Goal: Task Accomplishment & Management: Use online tool/utility

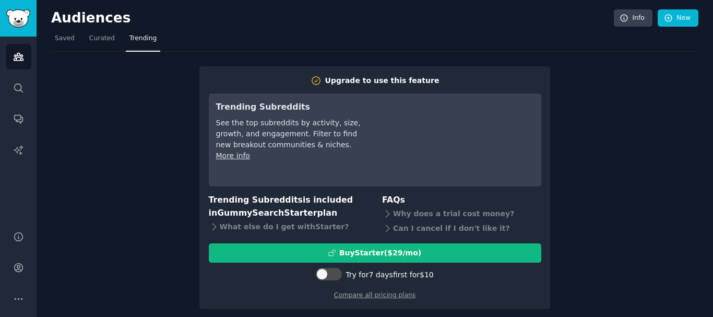
click at [618, 237] on div "Upgrade to use this feature Trending Subreddits See the top subreddits by activ…" at bounding box center [375, 181] width 648 height 258
click at [135, 38] on span "Trending" at bounding box center [143, 38] width 27 height 9
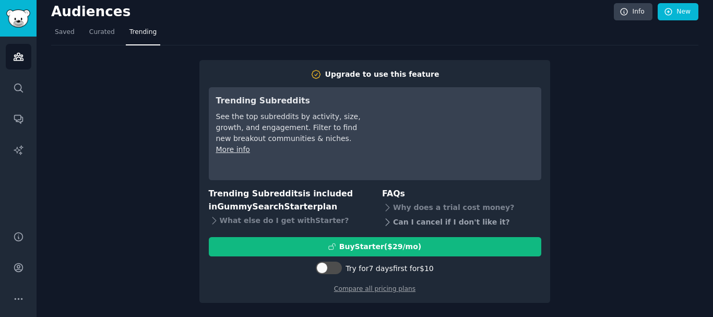
click at [428, 223] on div "Can I cancel if I don't like it?" at bounding box center [461, 222] width 159 height 15
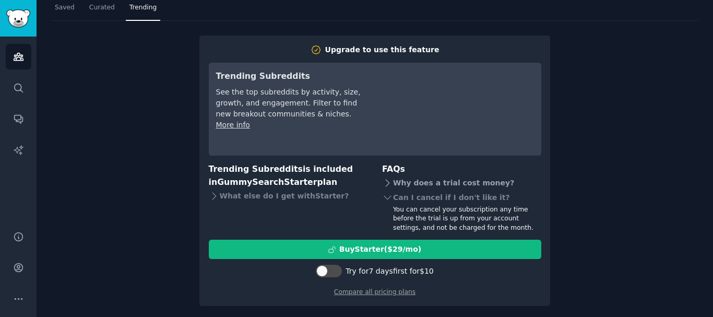
scroll to position [34, 0]
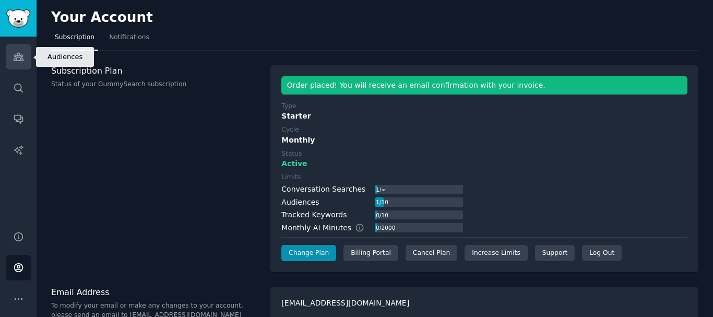
click at [20, 56] on icon "Sidebar" at bounding box center [18, 56] width 11 height 11
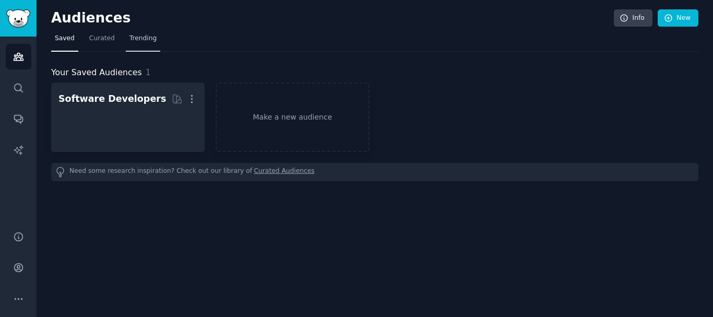
click at [130, 39] on span "Trending" at bounding box center [143, 38] width 27 height 9
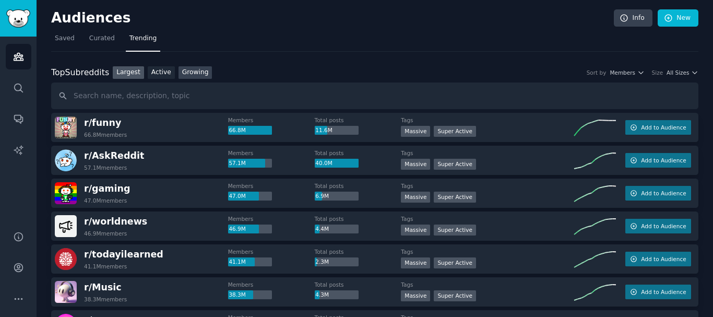
click at [183, 68] on link "Growing" at bounding box center [196, 72] width 34 height 13
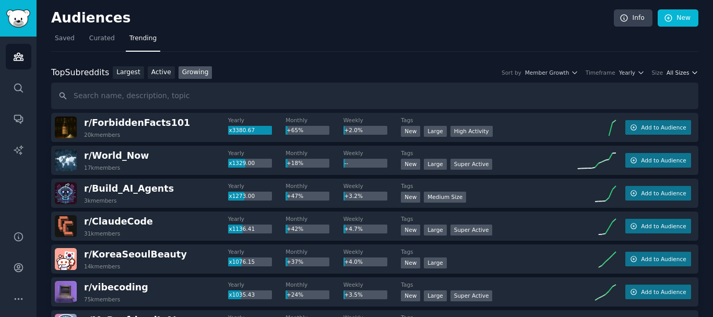
click at [682, 72] on span "All Sizes" at bounding box center [678, 72] width 22 height 7
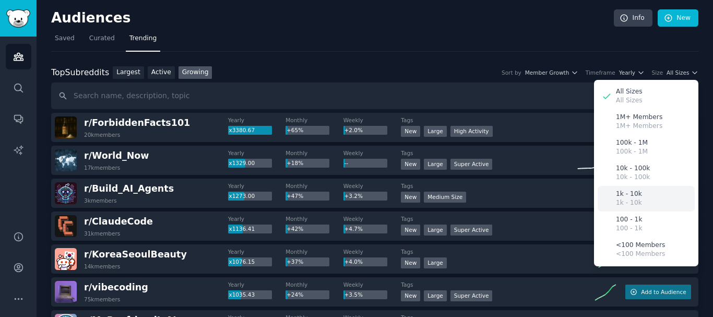
scroll to position [52, 0]
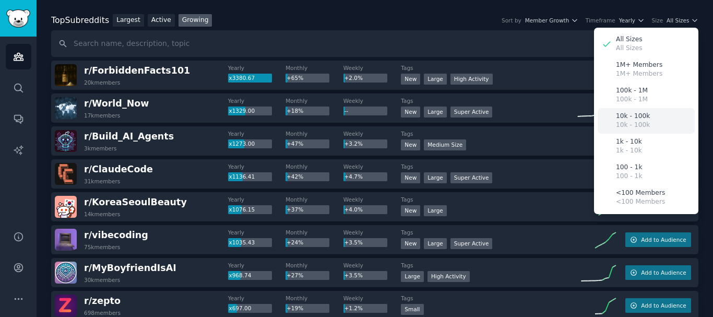
click at [651, 115] on div "10k - 100k 10k - 100k" at bounding box center [646, 121] width 97 height 26
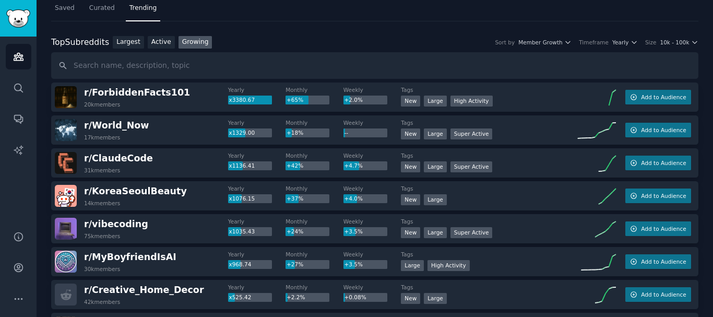
scroll to position [0, 0]
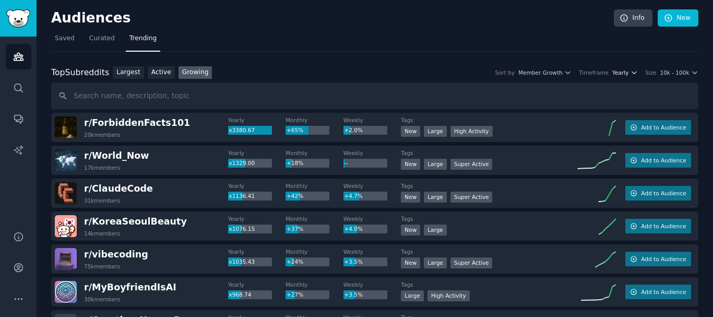
click at [638, 69] on icon "button" at bounding box center [634, 72] width 7 height 7
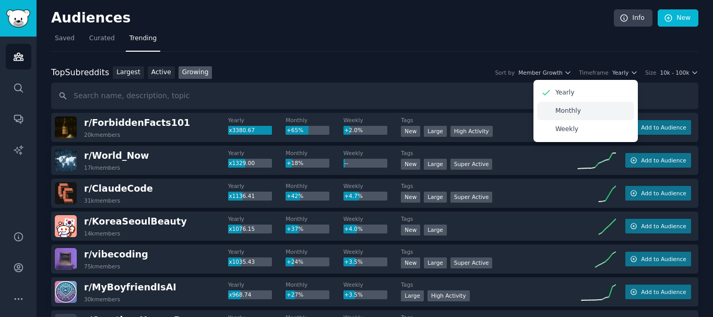
click at [589, 112] on div "Monthly" at bounding box center [585, 111] width 97 height 18
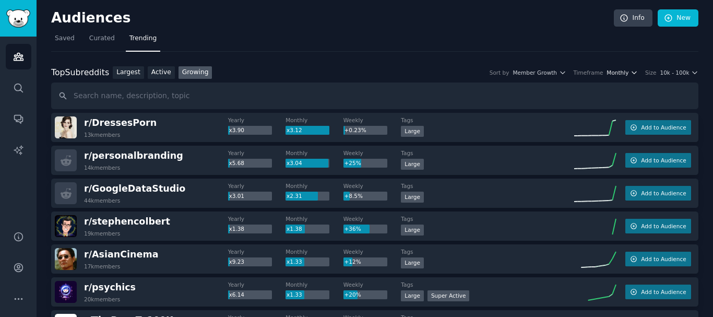
click at [625, 72] on span "Monthly" at bounding box center [618, 72] width 22 height 7
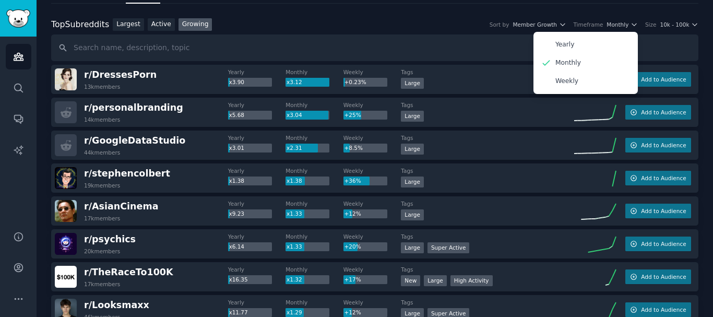
scroll to position [52, 0]
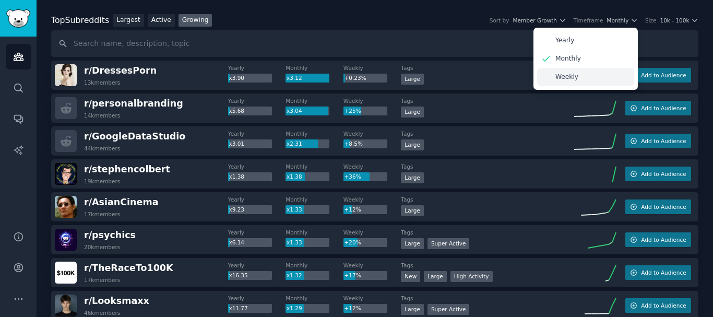
click at [568, 78] on p "Weekly" at bounding box center [567, 77] width 23 height 9
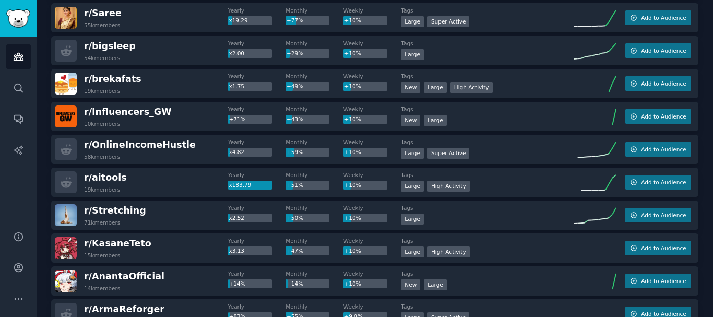
scroll to position [1045, 0]
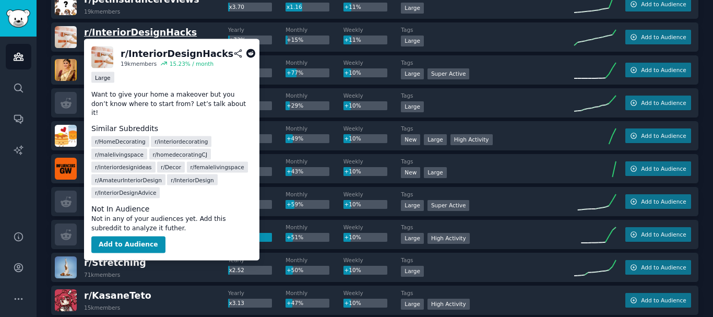
click at [132, 32] on span "r/ InteriorDesignHacks" at bounding box center [140, 32] width 113 height 10
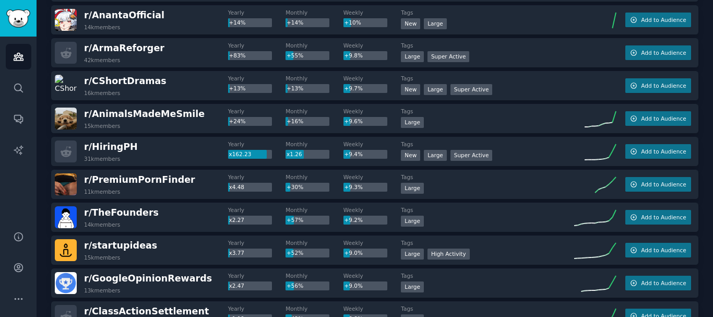
scroll to position [1509, 0]
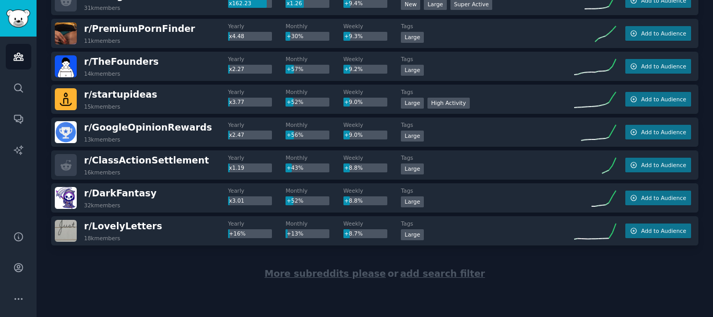
click at [368, 275] on span "More subreddits please" at bounding box center [325, 273] width 121 height 10
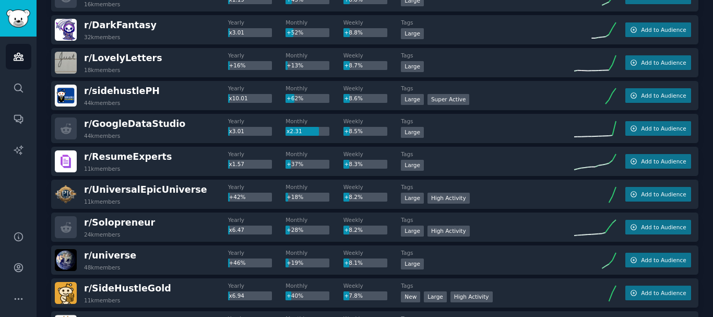
scroll to position [1719, 0]
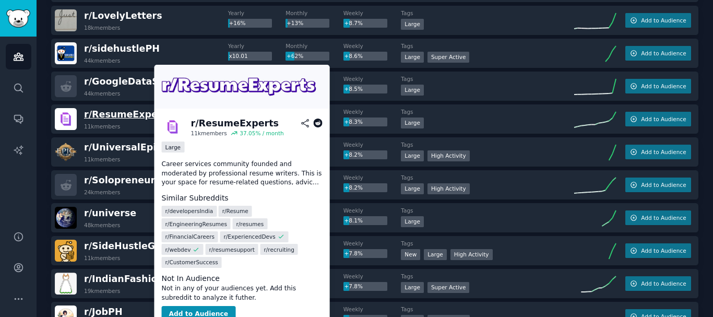
click at [130, 116] on span "r/ ResumeExperts" at bounding box center [128, 114] width 88 height 10
click at [122, 113] on span "r/ ResumeExperts" at bounding box center [128, 114] width 88 height 10
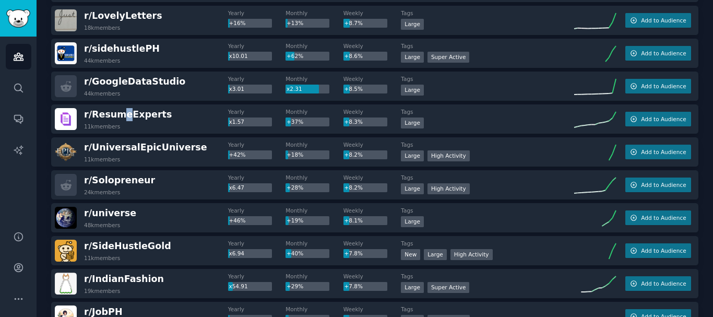
click at [69, 118] on img at bounding box center [66, 119] width 22 height 22
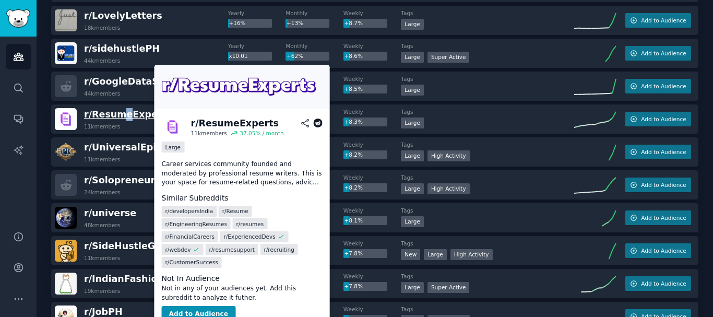
click at [127, 114] on span "r/ ResumeExperts" at bounding box center [128, 114] width 88 height 10
click at [189, 306] on button "Add to Audience" at bounding box center [199, 314] width 74 height 17
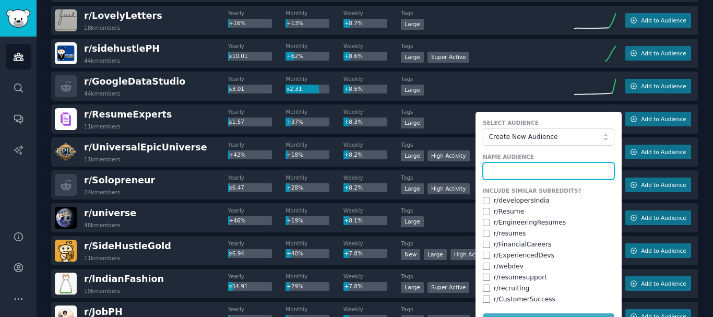
scroll to position [1772, 0]
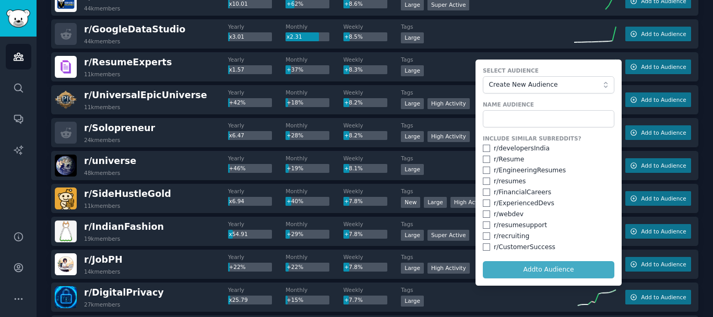
click at [521, 272] on form "Select Audience Create New Audience Name Audience Include Similar Subreddits? r…" at bounding box center [549, 173] width 146 height 226
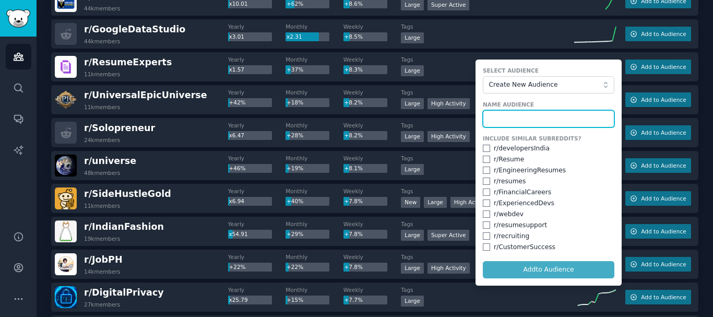
click at [525, 121] on input "text" at bounding box center [549, 119] width 132 height 18
type input "Resume"
click at [483, 261] on button "Add to Audience" at bounding box center [549, 270] width 132 height 18
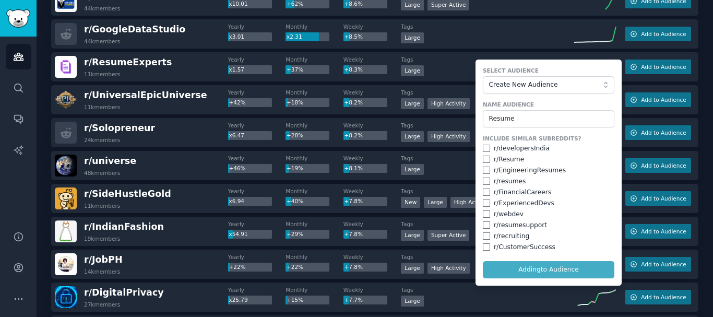
click at [517, 266] on form "Select Audience Create New Audience Name Audience Resume Include Similar Subred…" at bounding box center [549, 173] width 146 height 226
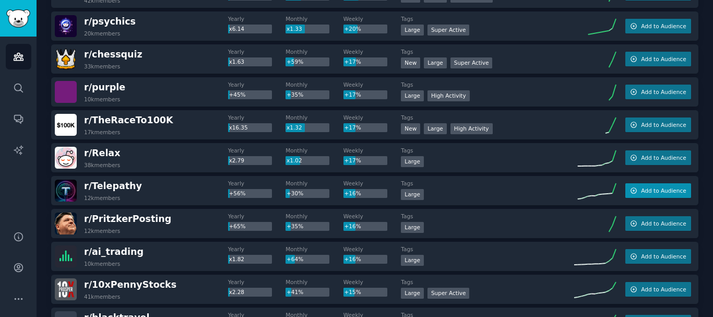
scroll to position [0, 0]
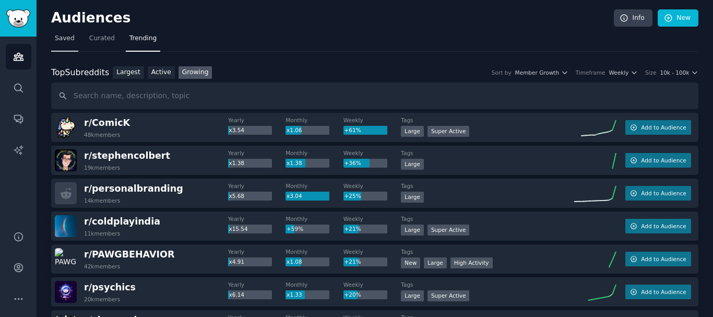
click at [65, 38] on span "Saved" at bounding box center [65, 38] width 20 height 9
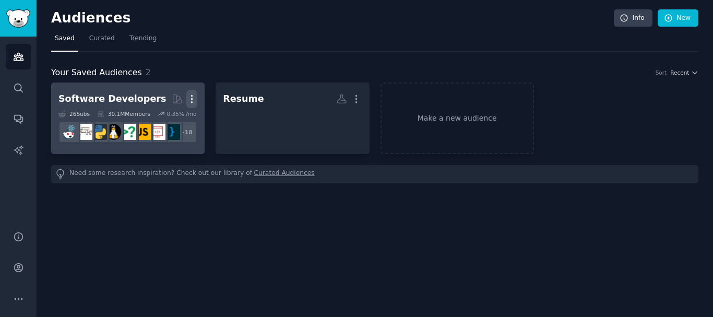
click at [193, 96] on icon "button" at bounding box center [191, 98] width 11 height 11
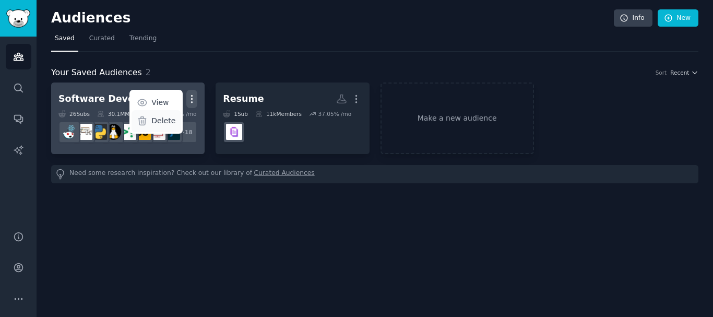
click at [173, 117] on p "Delete" at bounding box center [163, 120] width 24 height 11
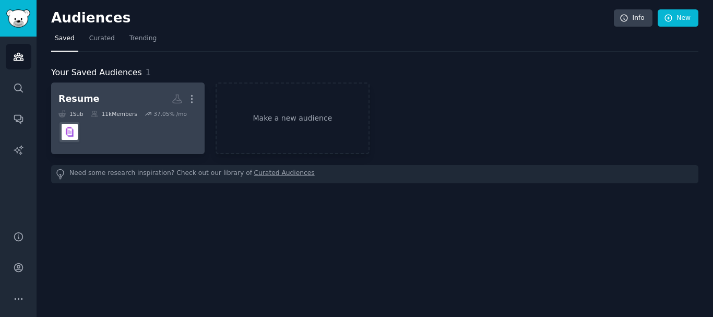
click at [67, 98] on div "Resume" at bounding box center [78, 98] width 41 height 13
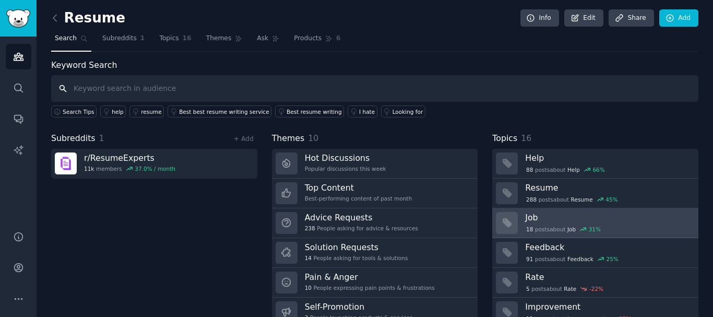
scroll to position [43, 0]
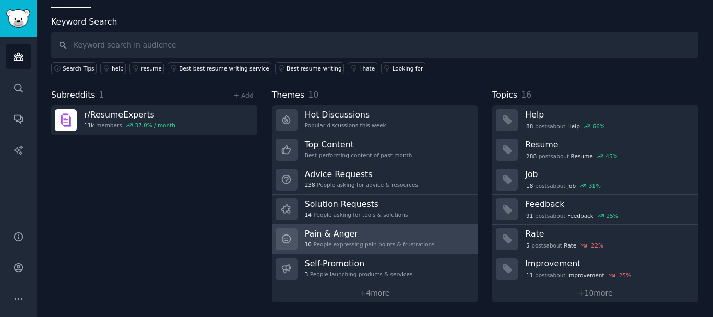
click at [376, 239] on div "Pain & Anger 10 People expressing pain points & frustrations" at bounding box center [370, 239] width 130 height 22
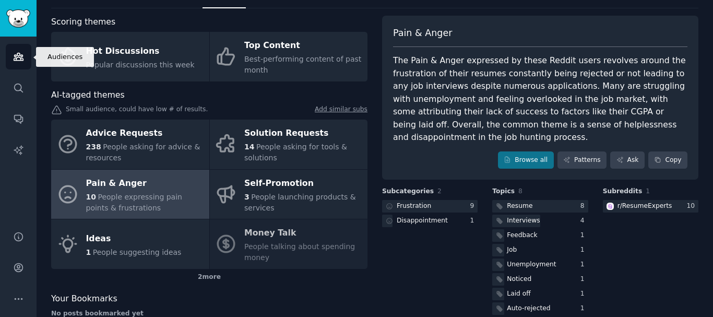
click at [23, 59] on icon "Sidebar" at bounding box center [18, 56] width 9 height 7
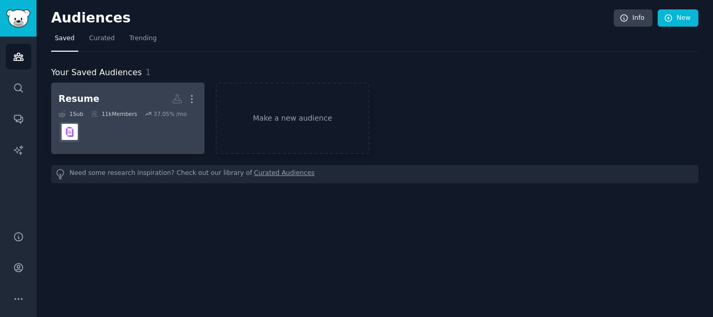
click at [119, 112] on div "11k Members" at bounding box center [114, 113] width 46 height 7
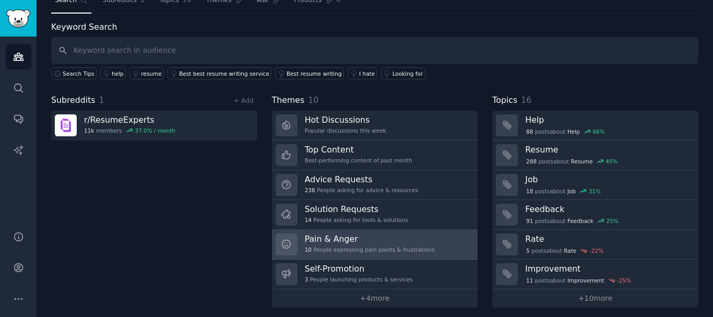
scroll to position [43, 0]
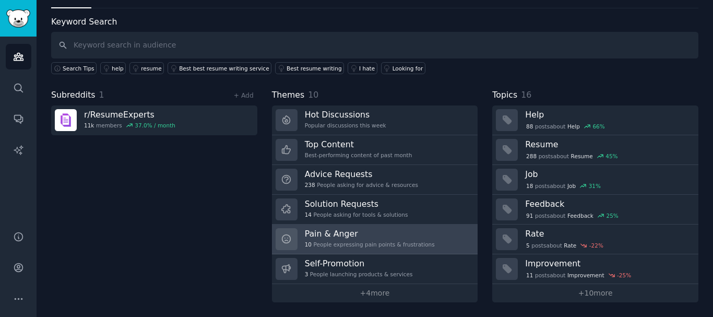
click at [357, 238] on h3 "Pain & Anger" at bounding box center [370, 233] width 130 height 11
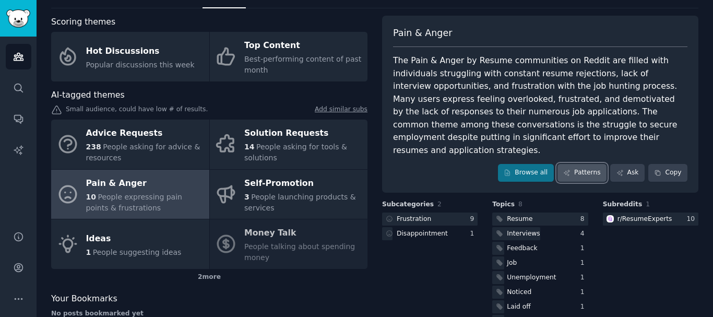
click at [576, 164] on link "Patterns" at bounding box center [582, 173] width 49 height 18
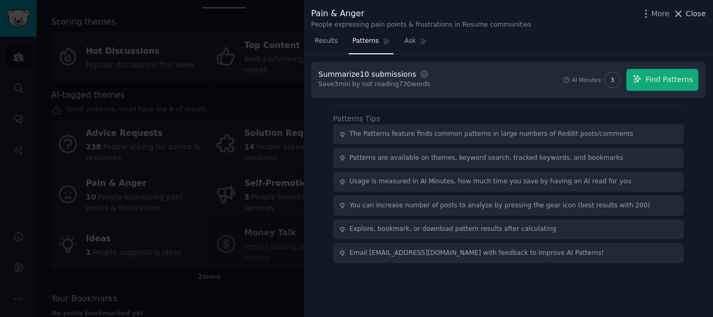
click at [691, 13] on span "Close" at bounding box center [696, 13] width 20 height 11
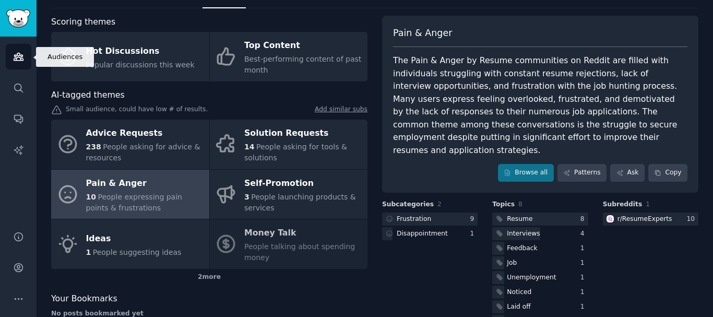
click at [18, 58] on icon "Sidebar" at bounding box center [18, 56] width 11 height 11
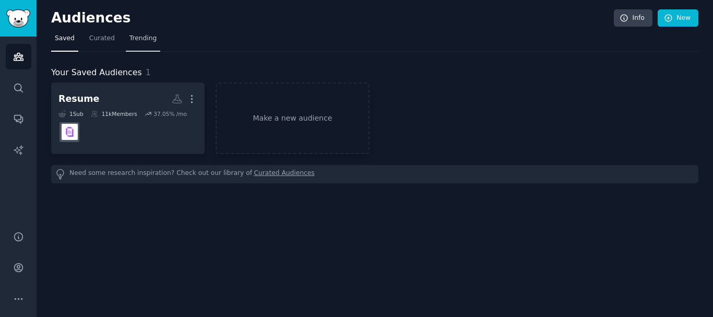
click at [140, 38] on span "Trending" at bounding box center [143, 38] width 27 height 9
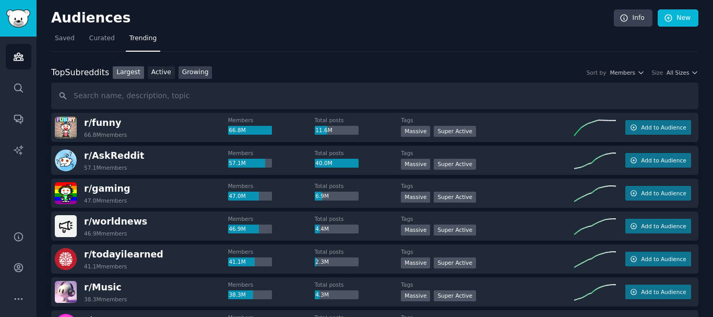
click at [193, 74] on link "Growing" at bounding box center [196, 72] width 34 height 13
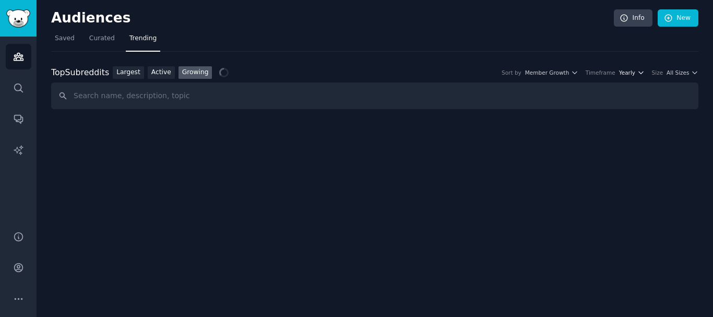
click at [641, 71] on icon "button" at bounding box center [641, 72] width 7 height 7
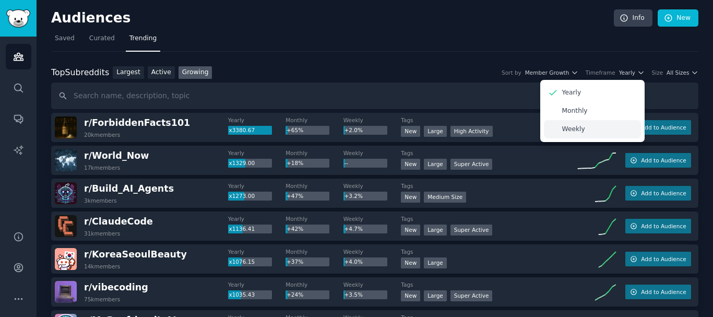
click at [583, 133] on p "Weekly" at bounding box center [573, 129] width 23 height 9
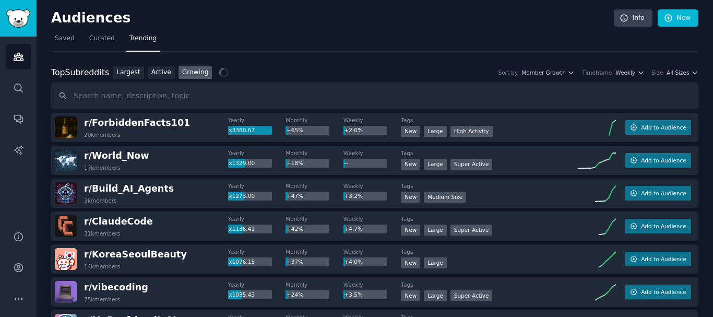
click at [673, 76] on div "Top Subreddits Top Subreddits Largest Active Growing Sort by Member Growth Time…" at bounding box center [375, 72] width 648 height 13
click at [680, 72] on span "All Sizes" at bounding box center [678, 72] width 22 height 7
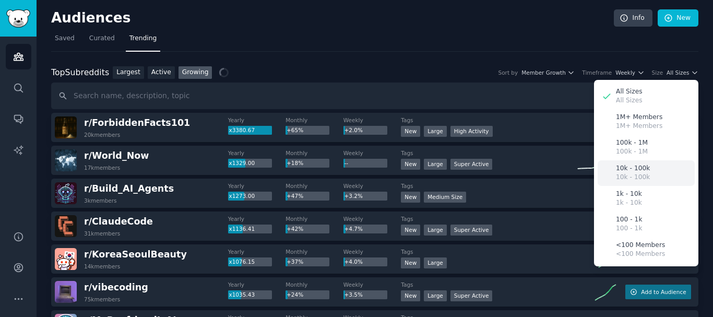
click at [637, 174] on p "10k - 100k" at bounding box center [633, 177] width 34 height 9
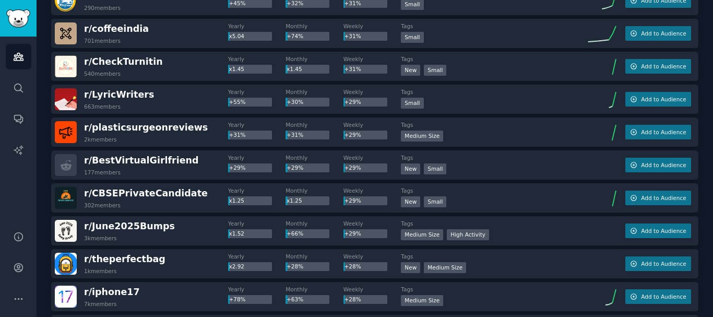
scroll to position [1509, 0]
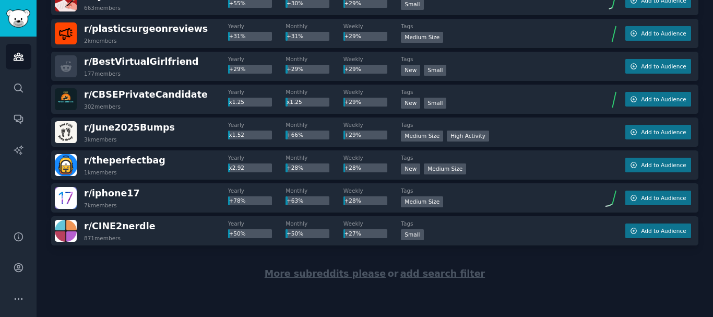
click at [343, 275] on span "More subreddits please" at bounding box center [325, 273] width 121 height 10
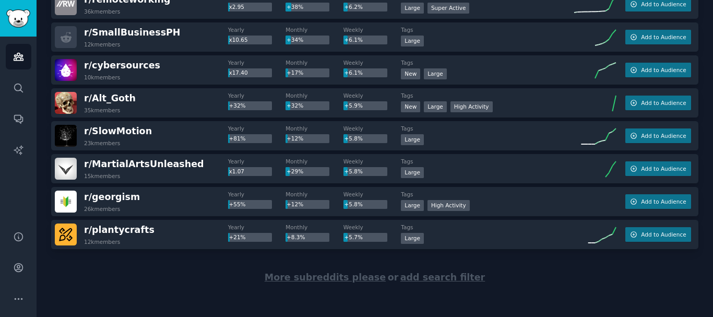
scroll to position [3154, 0]
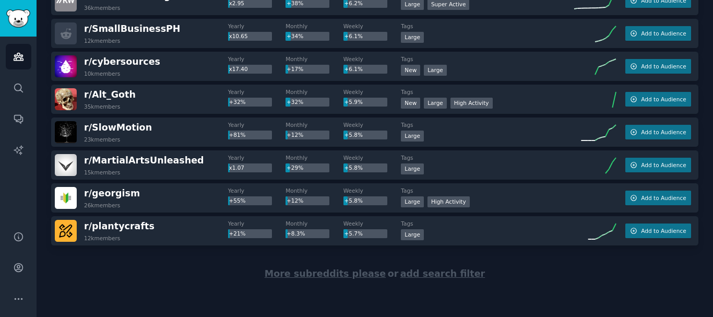
click at [353, 277] on span "More subreddits please" at bounding box center [325, 273] width 121 height 10
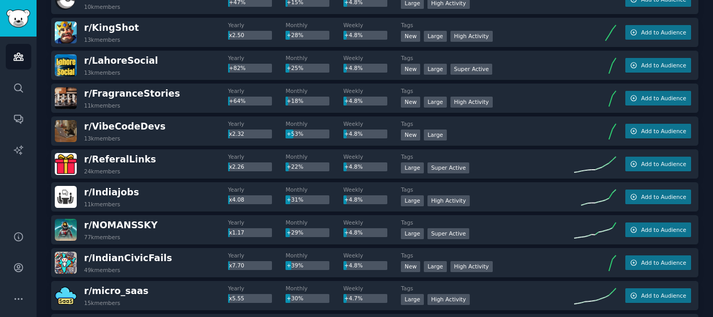
scroll to position [4799, 0]
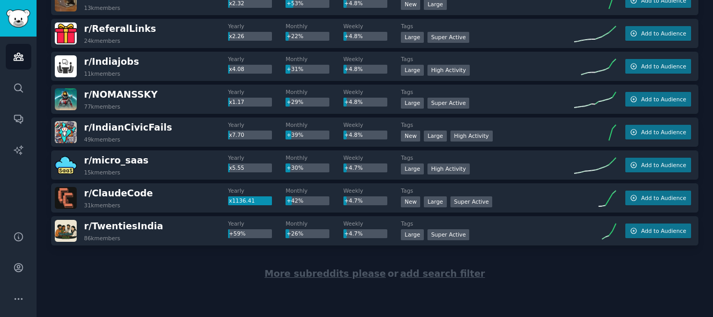
click at [320, 273] on span "More subreddits please" at bounding box center [325, 273] width 121 height 10
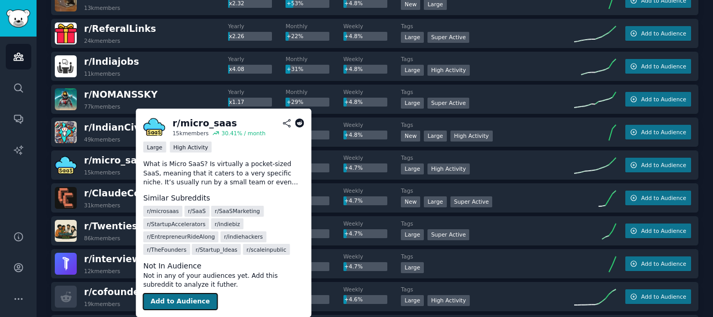
click at [177, 303] on button "Add to Audience" at bounding box center [180, 302] width 74 height 17
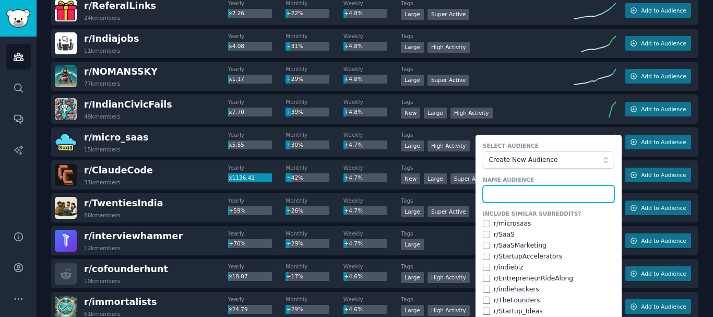
scroll to position [4956, 0]
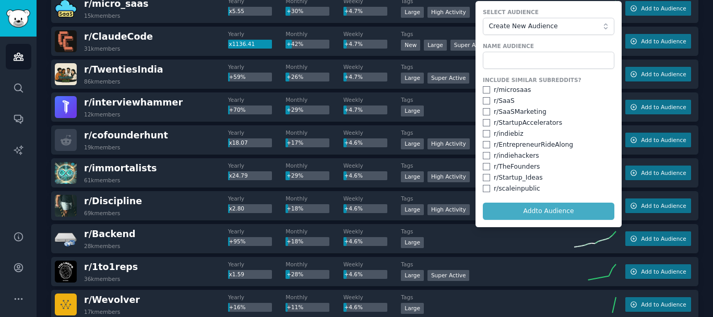
click at [558, 211] on form "Select Audience Create New Audience Name Audience Include Similar Subreddits? r…" at bounding box center [549, 114] width 146 height 226
click at [515, 50] on div "Name Audience" at bounding box center [549, 55] width 132 height 27
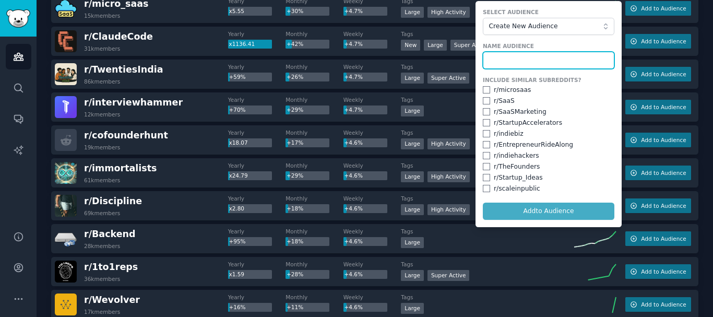
click at [508, 62] on input "text" at bounding box center [549, 61] width 132 height 18
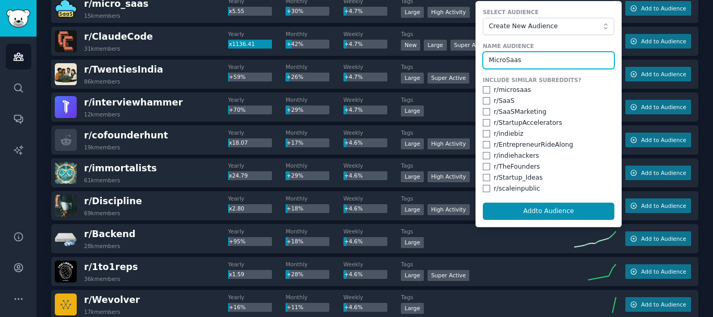
type input "MicroSaas"
click at [483, 203] on button "Add to Audience" at bounding box center [549, 212] width 132 height 18
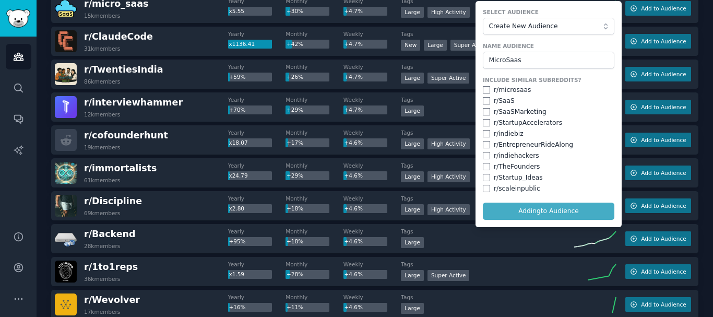
click at [528, 209] on form "Select Audience Create New Audience Name Audience MicroSaas Include Similar Sub…" at bounding box center [549, 114] width 146 height 226
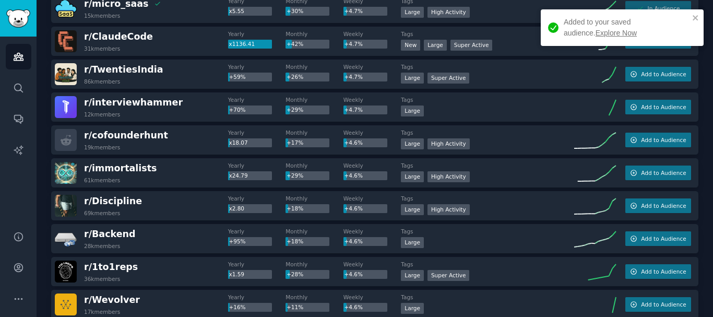
scroll to position [4904, 0]
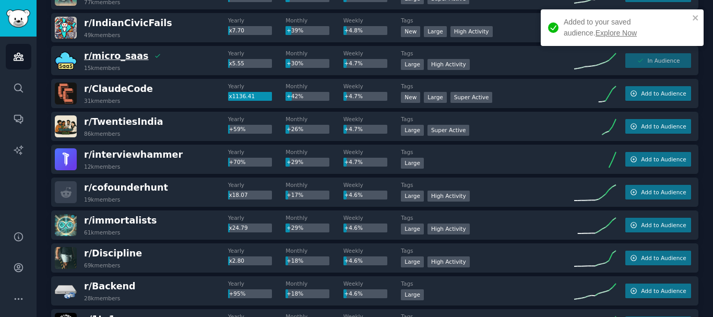
click at [106, 58] on span "r/ micro_saas" at bounding box center [116, 56] width 65 height 10
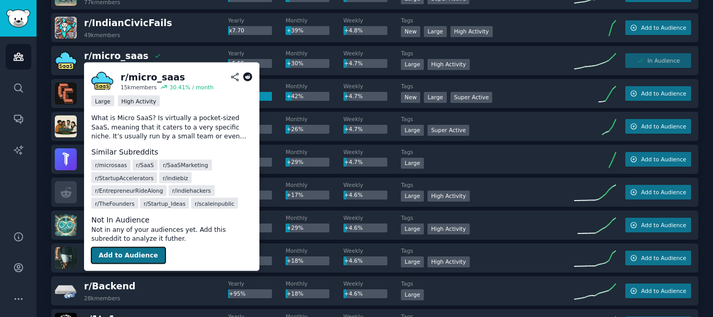
click at [124, 255] on button "Add to Audience" at bounding box center [128, 255] width 74 height 17
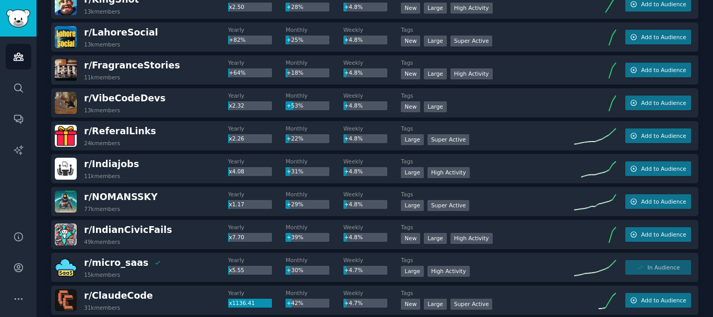
scroll to position [0, 0]
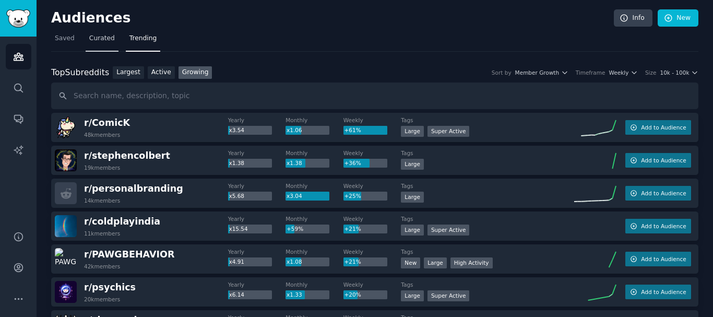
click at [93, 42] on span "Curated" at bounding box center [102, 38] width 26 height 9
click at [59, 42] on span "Saved" at bounding box center [65, 38] width 20 height 9
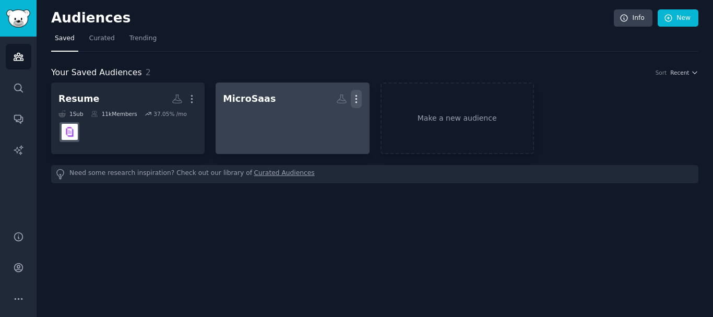
click at [359, 99] on icon "button" at bounding box center [356, 98] width 11 height 11
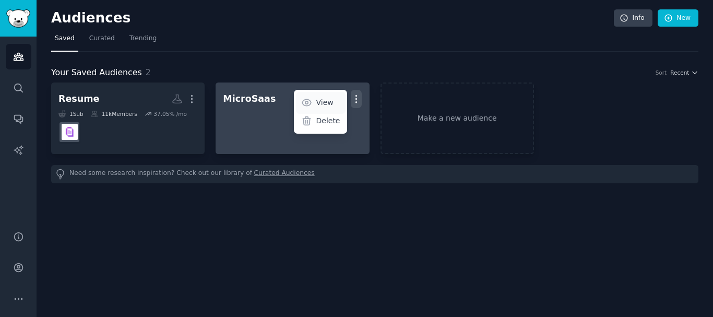
click at [322, 103] on p "View" at bounding box center [324, 102] width 17 height 11
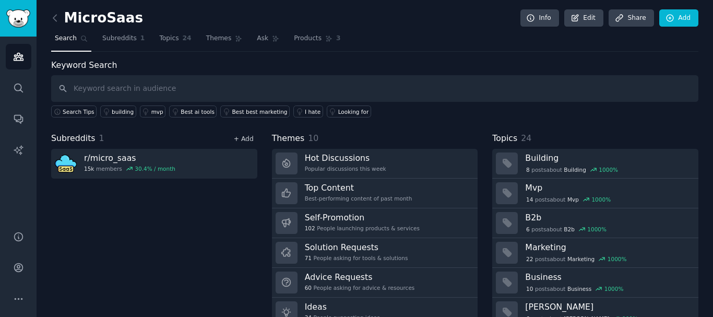
click at [251, 140] on link "+ Add" at bounding box center [244, 138] width 20 height 7
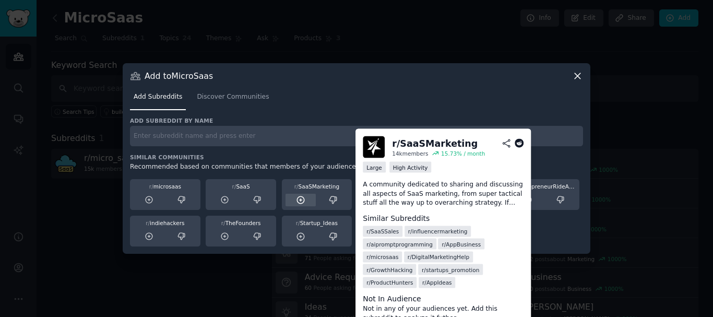
click at [298, 201] on icon at bounding box center [300, 199] width 9 height 9
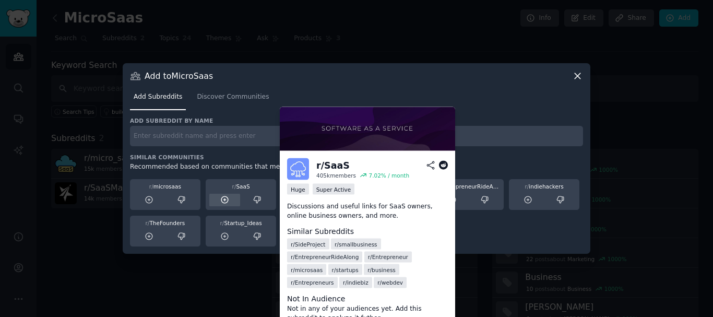
click at [223, 200] on icon at bounding box center [224, 199] width 9 height 9
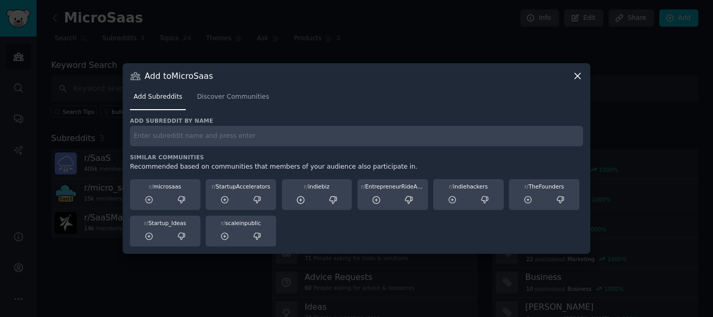
click at [581, 73] on icon at bounding box center [578, 76] width 6 height 6
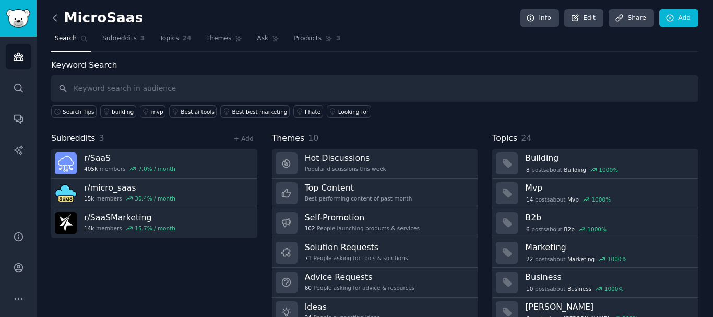
click at [53, 19] on icon at bounding box center [55, 18] width 11 height 11
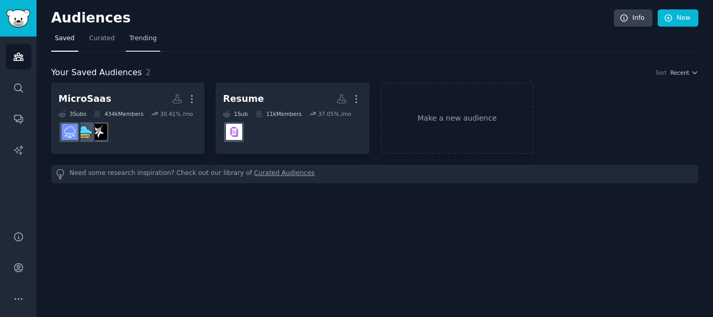
click at [131, 47] on link "Trending" at bounding box center [143, 40] width 34 height 21
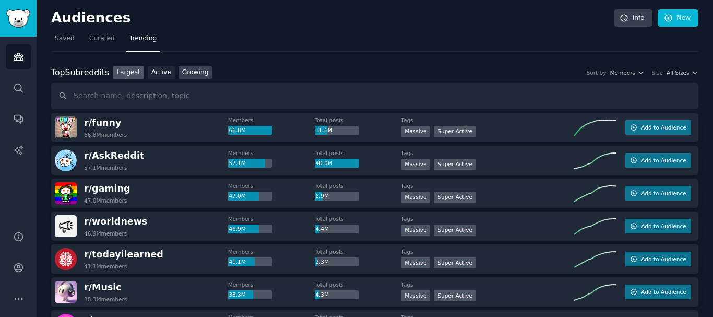
click at [195, 76] on link "Growing" at bounding box center [196, 72] width 34 height 13
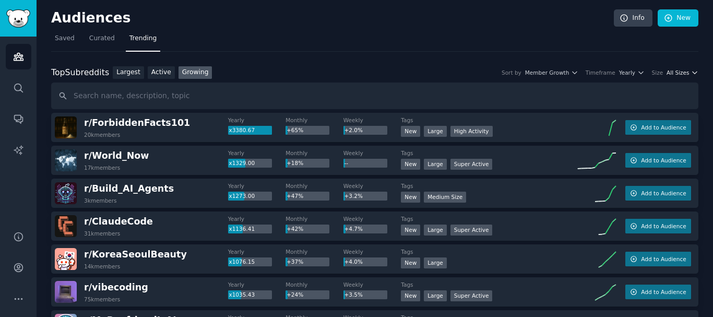
click at [675, 73] on span "All Sizes" at bounding box center [678, 72] width 22 height 7
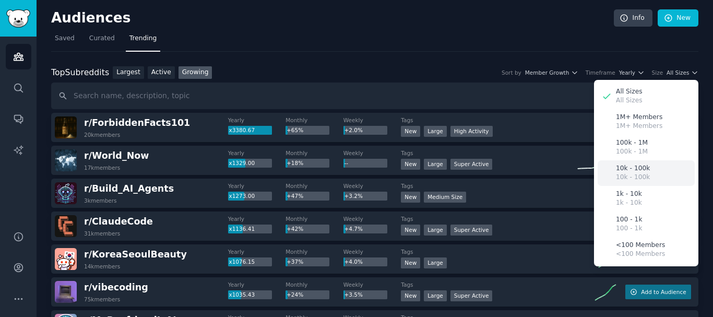
click at [641, 172] on p "10k - 100k" at bounding box center [633, 168] width 34 height 9
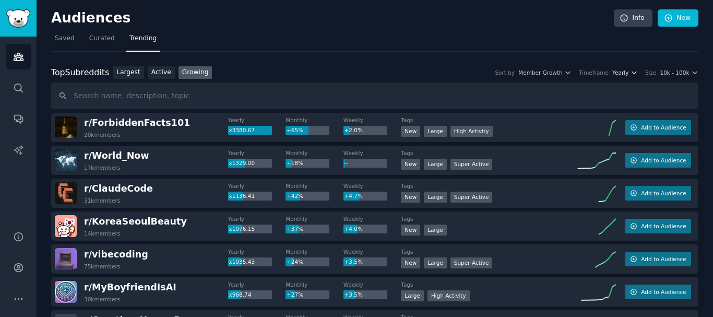
click at [635, 70] on icon "button" at bounding box center [634, 72] width 7 height 7
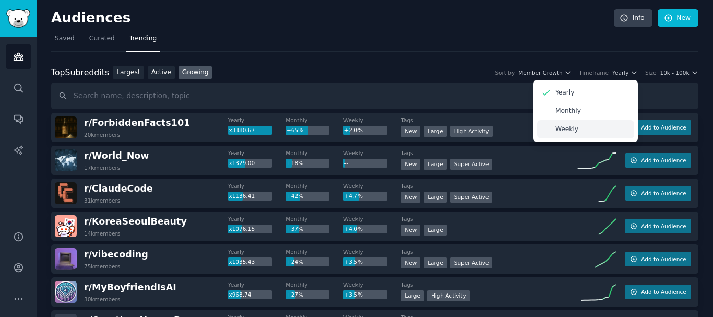
click at [575, 129] on p "Weekly" at bounding box center [567, 129] width 23 height 9
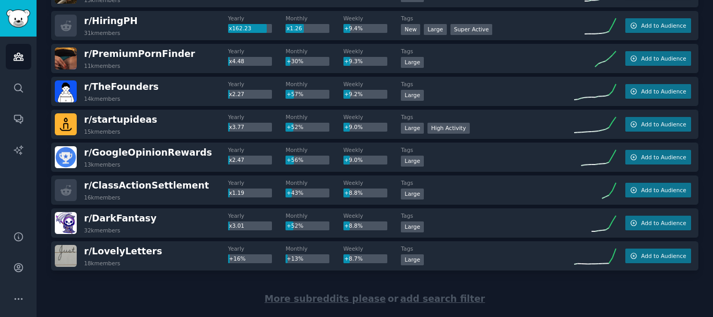
scroll to position [1509, 0]
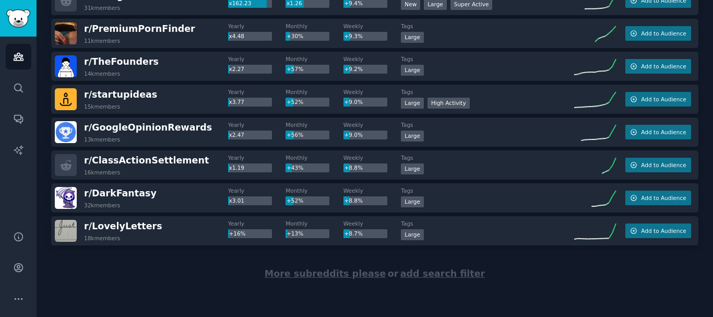
click at [362, 275] on span "More subreddits please" at bounding box center [325, 273] width 121 height 10
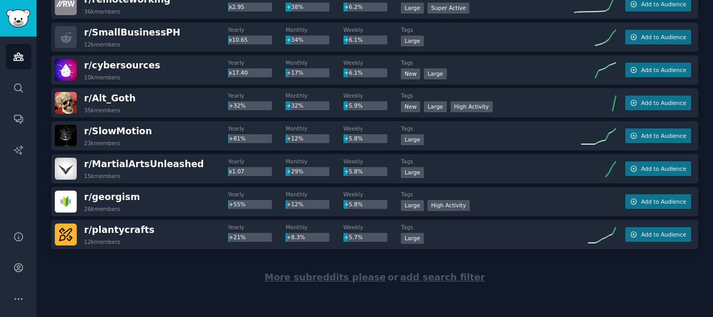
scroll to position [3154, 0]
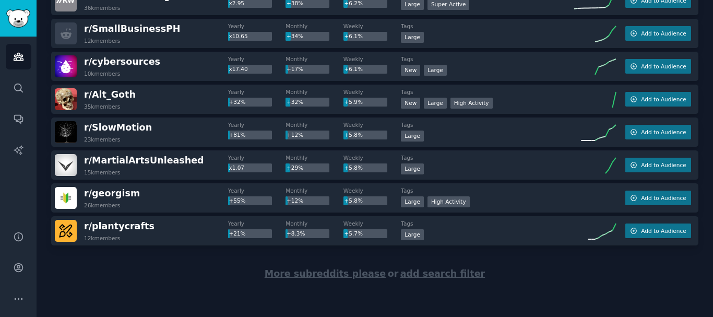
click at [314, 274] on span "More subreddits please" at bounding box center [325, 273] width 121 height 10
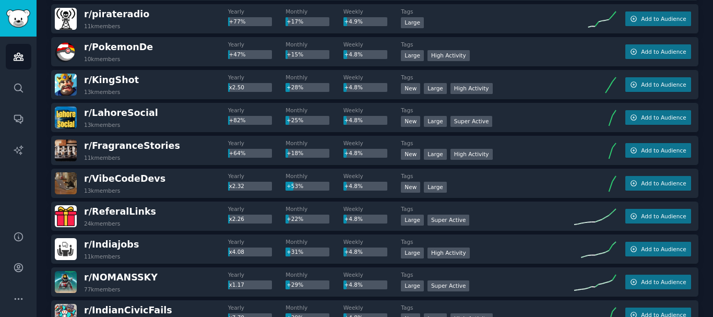
scroll to position [4799, 0]
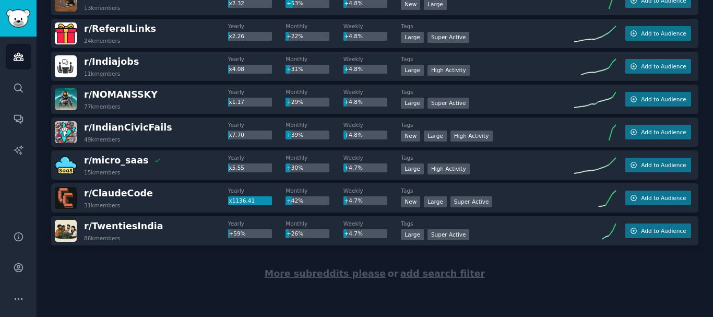
click at [301, 274] on span "More subreddits please" at bounding box center [325, 273] width 121 height 10
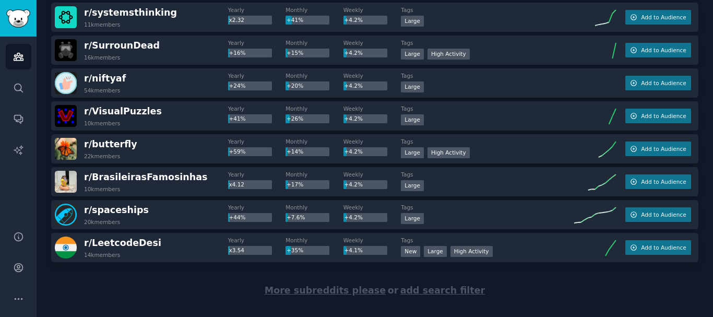
scroll to position [6444, 0]
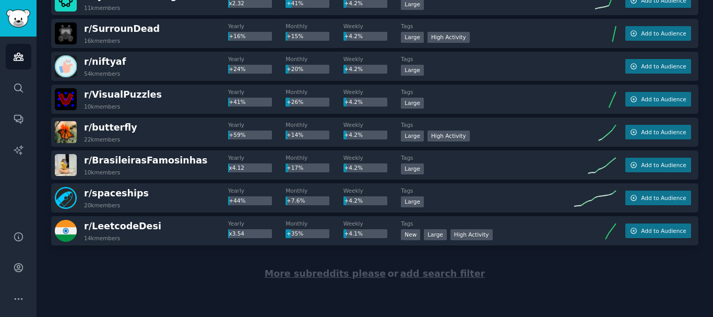
click at [360, 273] on span "More subreddits please" at bounding box center [325, 273] width 121 height 10
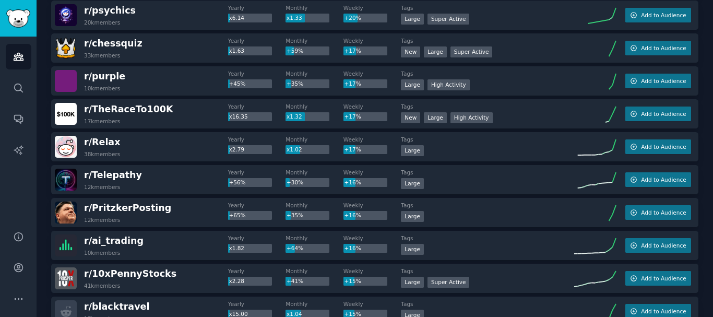
scroll to position [0, 0]
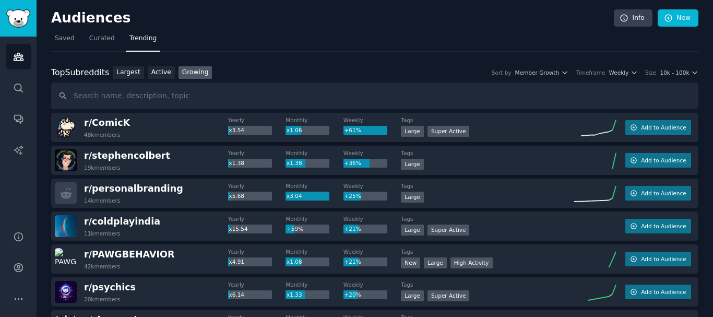
click at [635, 67] on div "Top Subreddits Top Subreddits Largest Active Growing Sort by Member Growth Time…" at bounding box center [375, 72] width 648 height 13
click at [630, 67] on div "Top Subreddits Top Subreddits Largest Active Growing Sort by Member Growth Time…" at bounding box center [375, 72] width 648 height 13
click at [628, 72] on span "Weekly" at bounding box center [619, 72] width 20 height 7
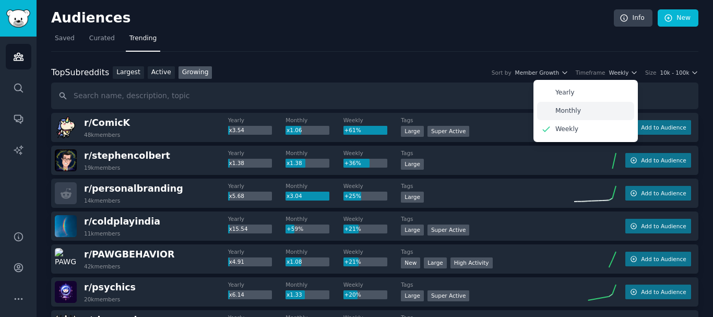
click at [587, 114] on div "Monthly" at bounding box center [585, 111] width 97 height 18
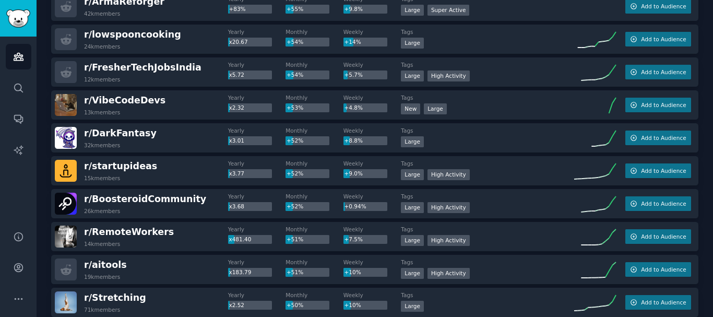
scroll to position [1149, 0]
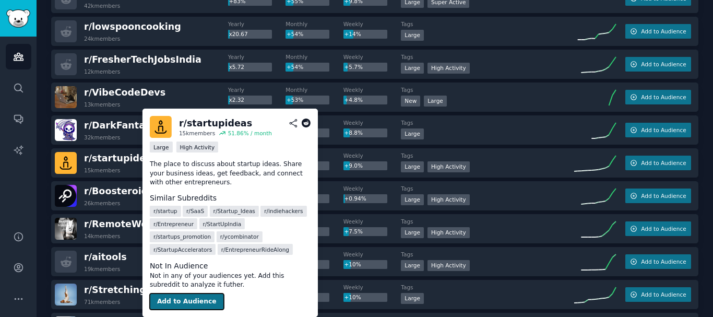
click at [195, 303] on button "Add to Audience" at bounding box center [187, 302] width 74 height 17
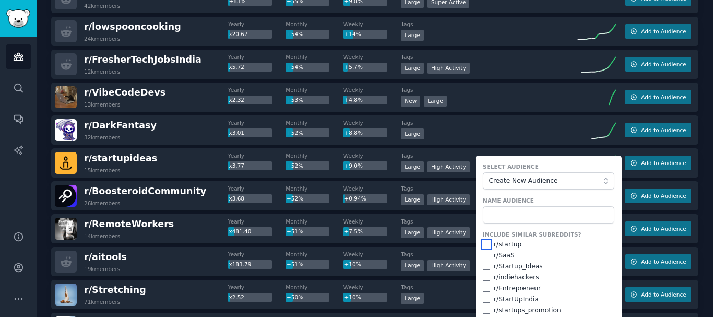
click at [487, 246] on input "checkbox" at bounding box center [486, 244] width 7 height 7
checkbox input "true"
click at [485, 267] on input "checkbox" at bounding box center [486, 266] width 7 height 7
checkbox input "true"
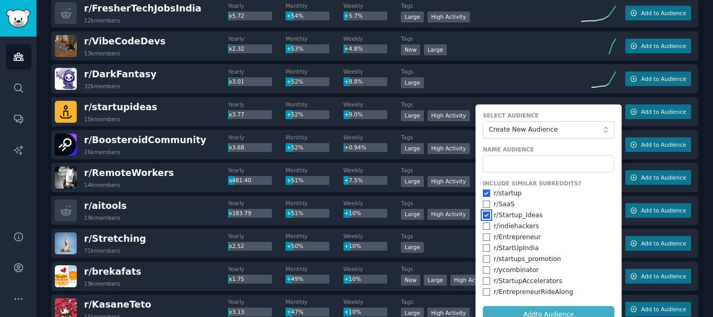
scroll to position [1201, 0]
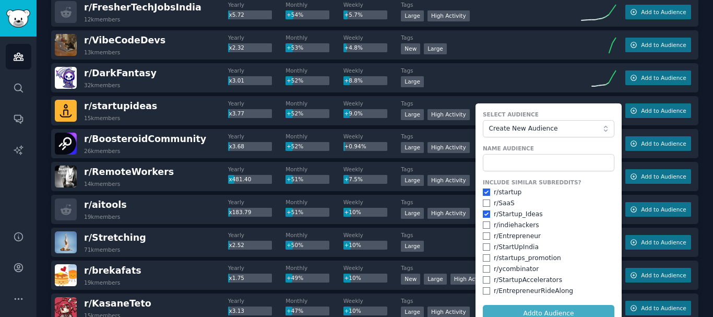
click at [486, 207] on div "r/ SaaS" at bounding box center [549, 203] width 132 height 9
click at [484, 204] on input "checkbox" at bounding box center [486, 203] width 7 height 7
checkbox input "true"
click at [538, 313] on form "Select Audience Create New Audience Name Audience Include Similar Subreddits? r…" at bounding box center [549, 216] width 146 height 226
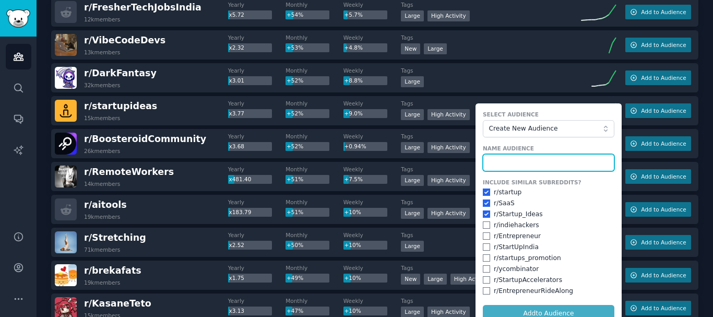
click at [515, 165] on input "text" at bounding box center [549, 163] width 132 height 18
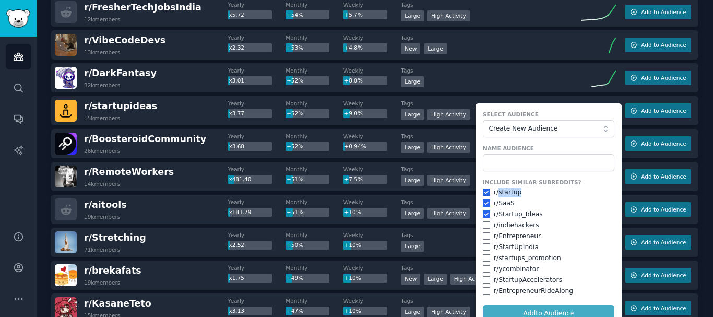
drag, startPoint x: 520, startPoint y: 193, endPoint x: 497, endPoint y: 195, distance: 23.1
click at [497, 195] on div "r/ startup" at bounding box center [549, 192] width 132 height 9
copy div "startup"
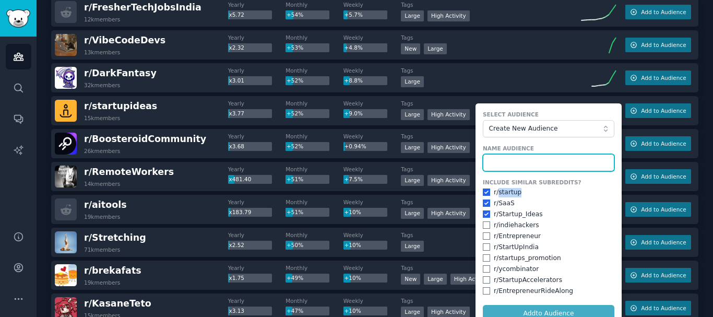
click at [498, 167] on input "text" at bounding box center [549, 163] width 132 height 18
paste input "startup"
type input "startup"
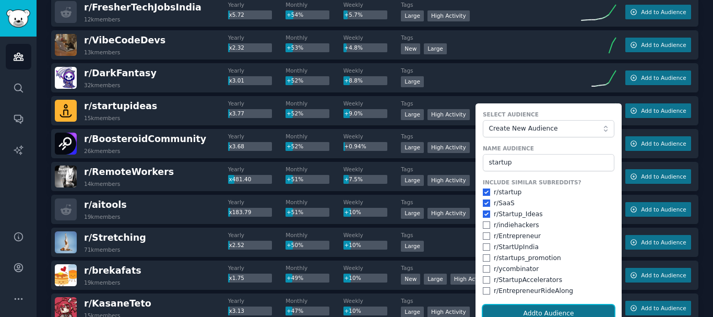
click at [523, 316] on button "Add to Audience" at bounding box center [549, 314] width 132 height 18
checkbox input "false"
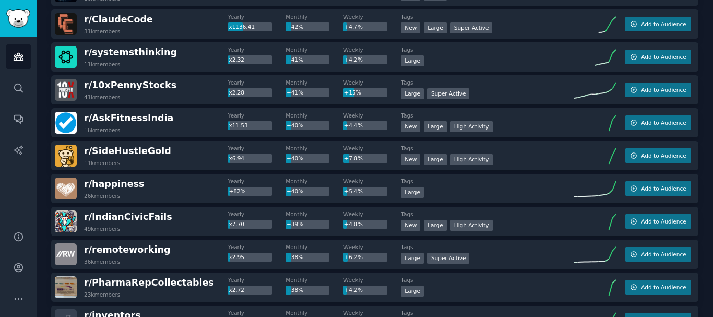
scroll to position [1932, 0]
